Goal: Check status

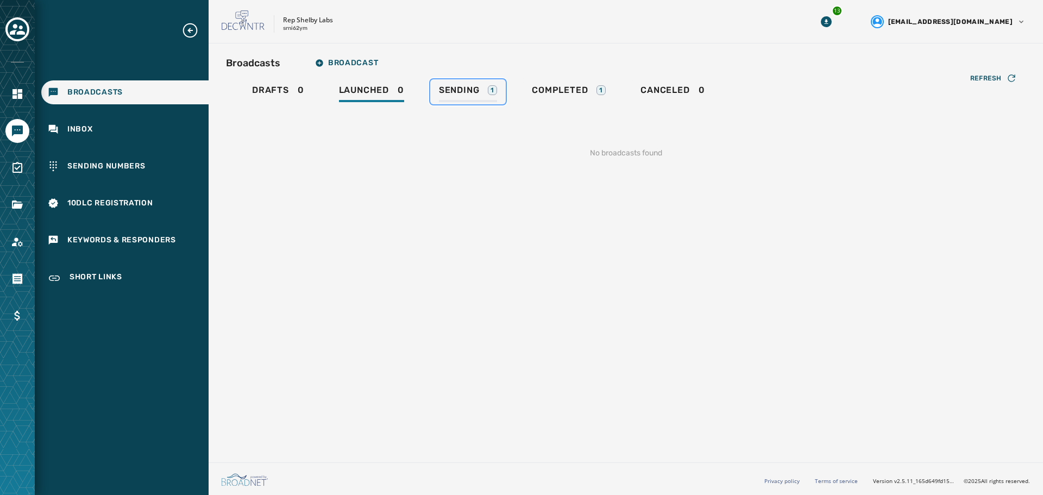
click at [461, 96] on div "Sending 1" at bounding box center [468, 93] width 58 height 17
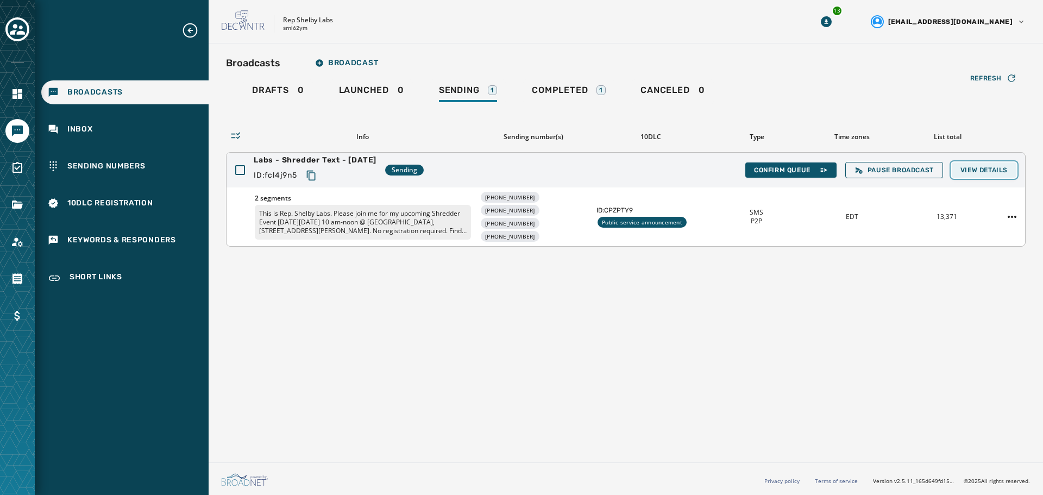
click at [990, 173] on span "View Details" at bounding box center [984, 170] width 47 height 9
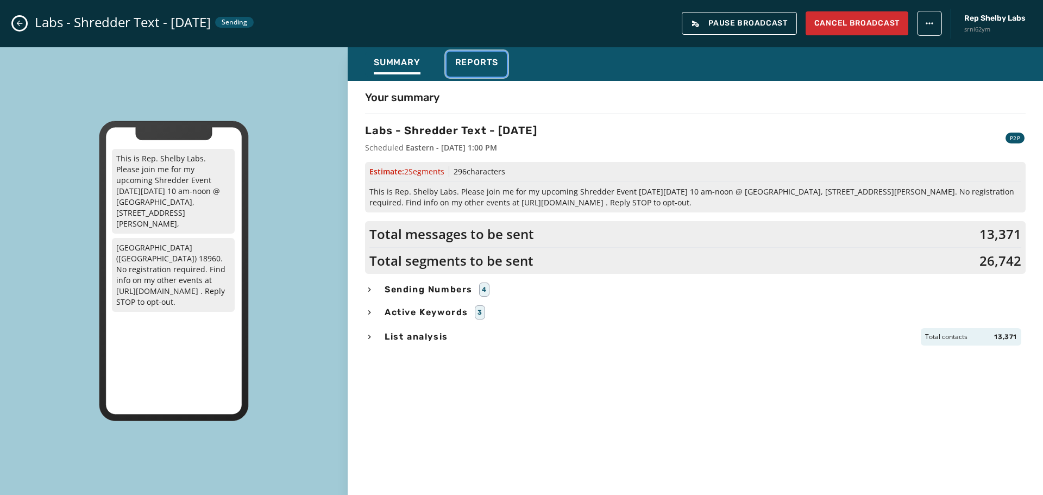
click at [472, 58] on span "Reports" at bounding box center [476, 62] width 43 height 11
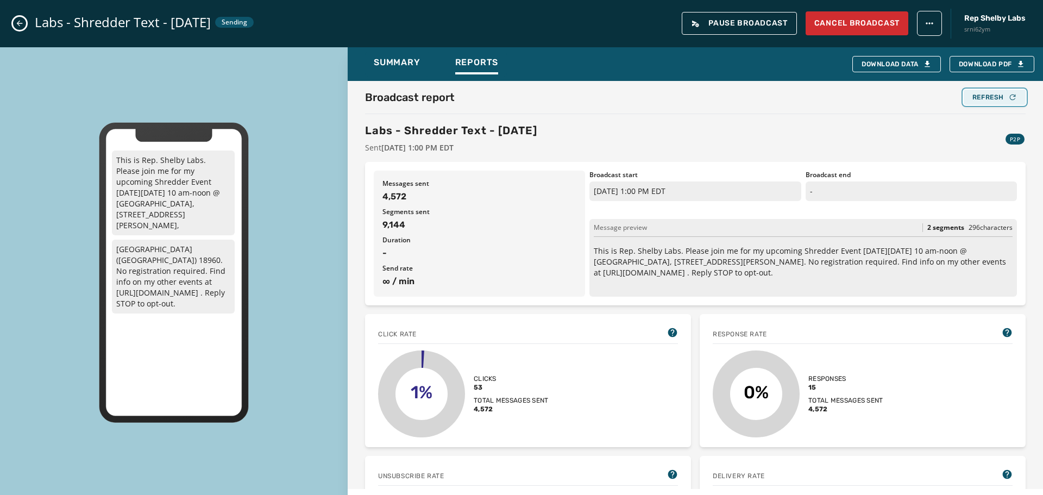
click at [973, 97] on div "Refresh" at bounding box center [995, 97] width 45 height 9
click at [973, 96] on div "Refresh" at bounding box center [995, 97] width 45 height 9
click at [995, 95] on div "Refresh" at bounding box center [995, 97] width 45 height 9
click at [973, 96] on div "Refresh" at bounding box center [995, 97] width 45 height 9
click at [980, 97] on div "Refresh" at bounding box center [995, 97] width 45 height 9
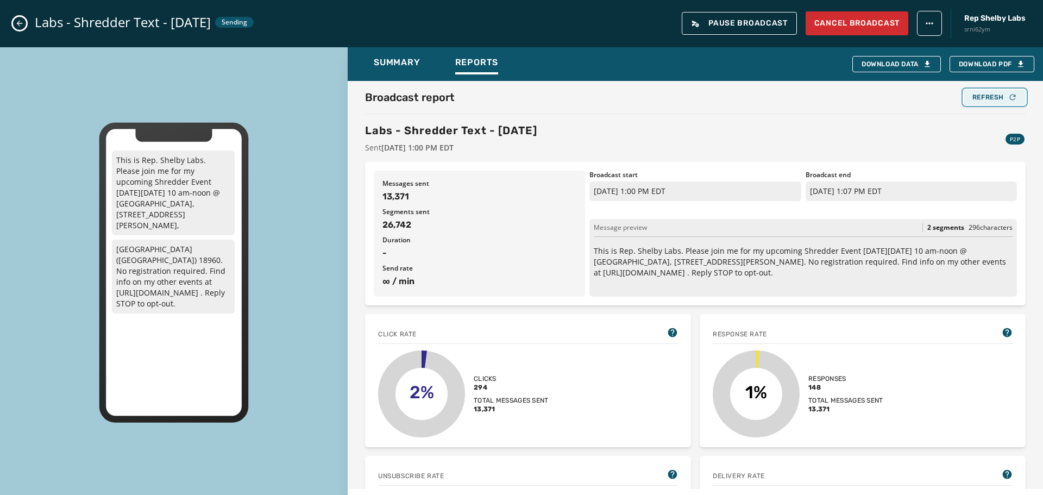
click at [991, 96] on div "Refresh" at bounding box center [995, 97] width 45 height 9
click at [15, 23] on button "Close admin drawer" at bounding box center [19, 23] width 13 height 13
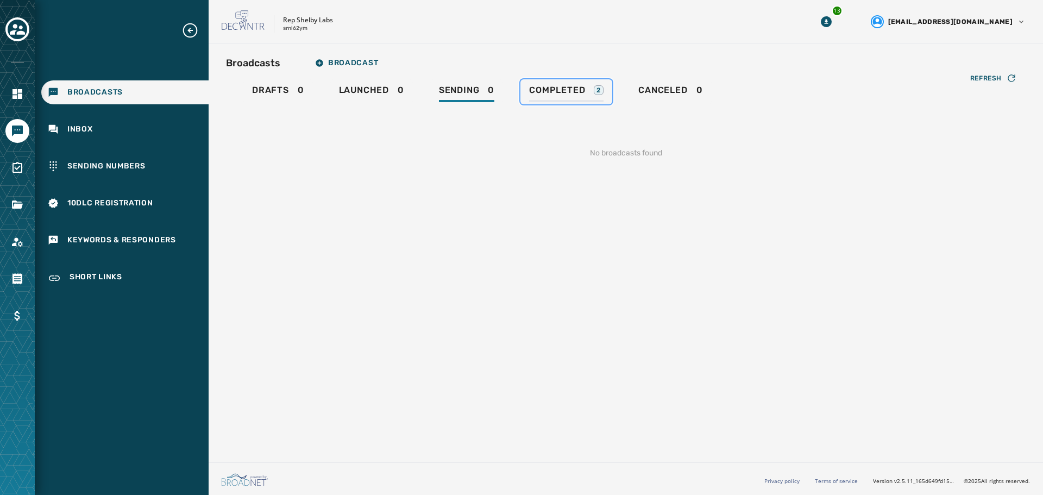
click at [550, 95] on span "Completed" at bounding box center [557, 90] width 56 height 11
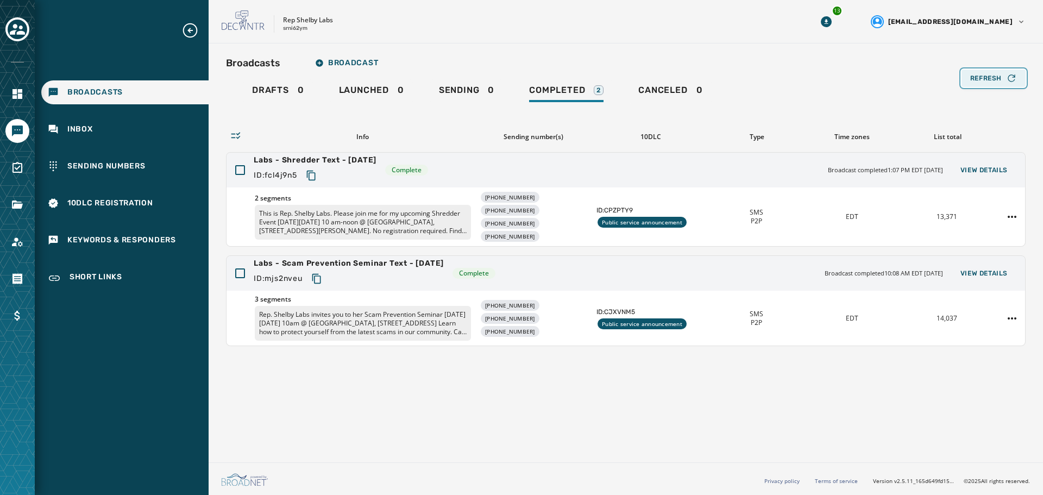
click at [974, 79] on span "Refresh" at bounding box center [986, 78] width 32 height 9
